Goal: Transaction & Acquisition: Purchase product/service

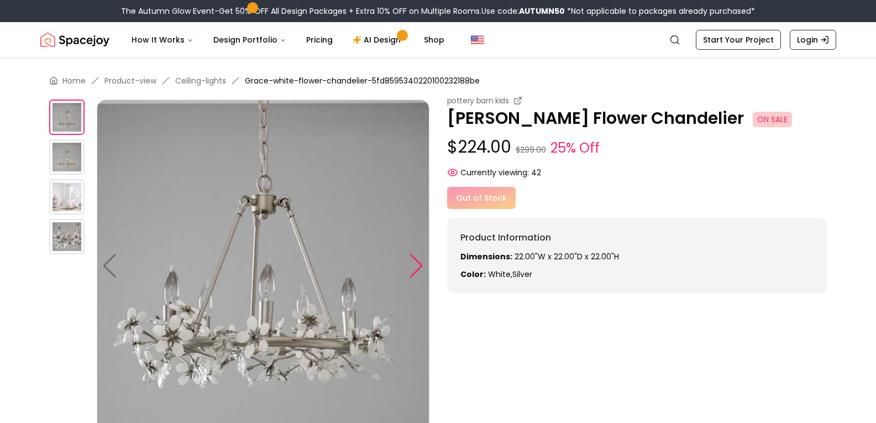
click at [416, 265] on div at bounding box center [416, 266] width 15 height 24
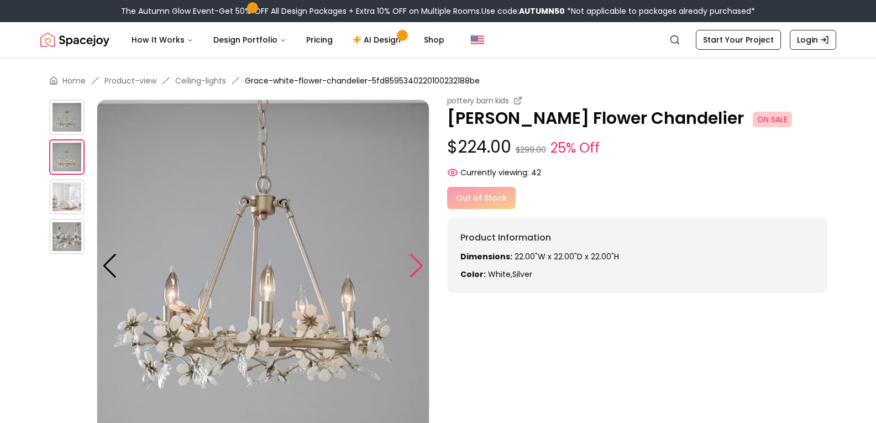
click at [416, 265] on div at bounding box center [416, 266] width 15 height 24
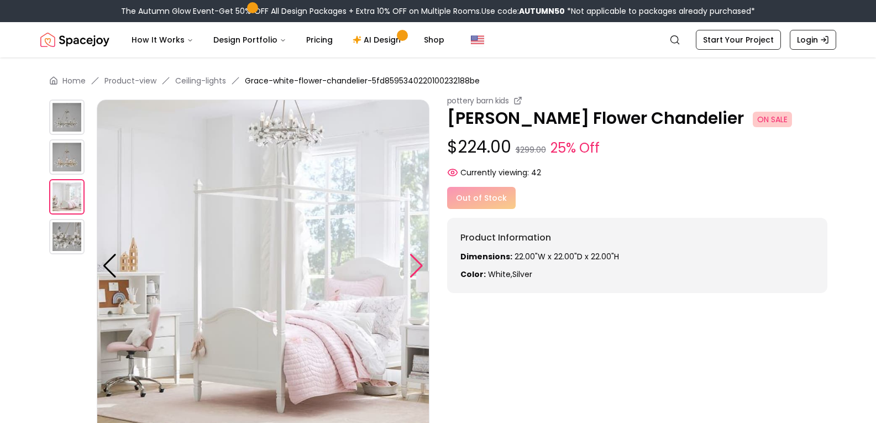
click at [416, 265] on div at bounding box center [416, 266] width 15 height 24
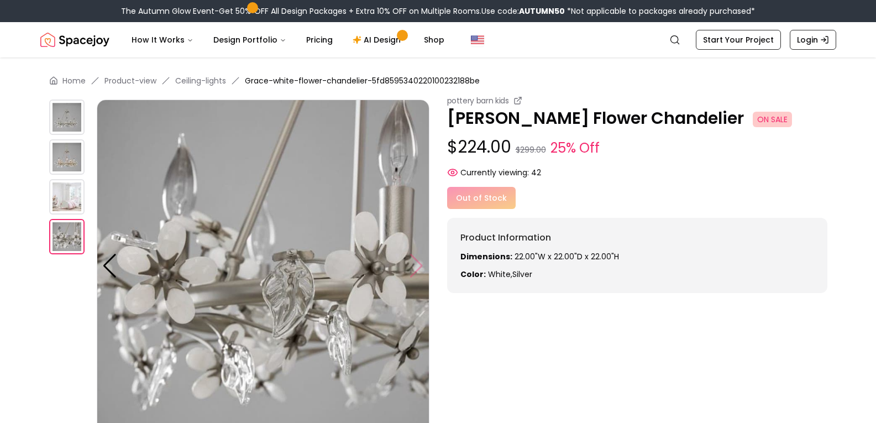
click at [416, 265] on img at bounding box center [263, 265] width 333 height 333
